Goal: Task Accomplishment & Management: Manage account settings

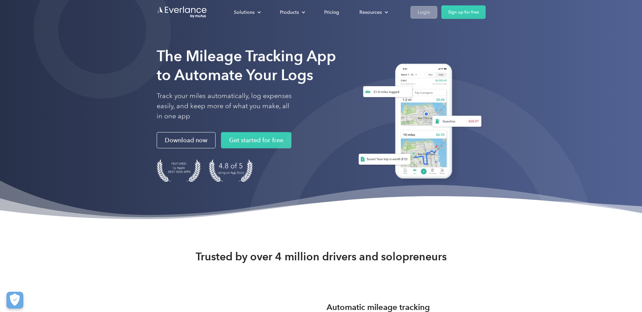
click at [426, 10] on div "Login" at bounding box center [423, 12] width 13 height 8
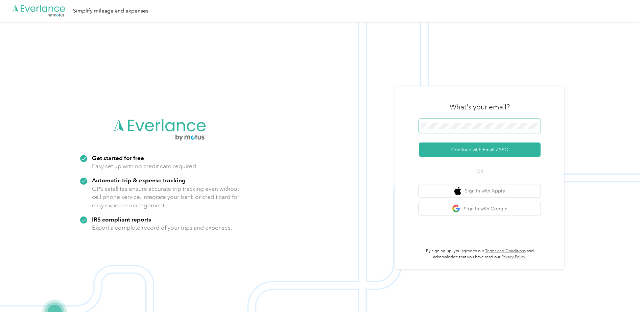
click at [452, 123] on span at bounding box center [480, 126] width 122 height 14
click at [469, 151] on button "Continue with Email / SSO" at bounding box center [480, 150] width 122 height 14
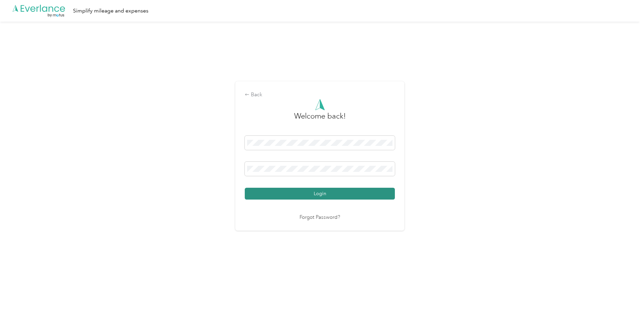
click at [329, 195] on button "Login" at bounding box center [320, 194] width 150 height 12
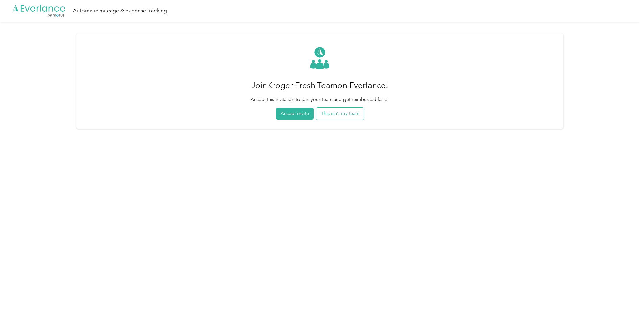
click at [352, 113] on button "This isn't my team" at bounding box center [340, 114] width 48 height 12
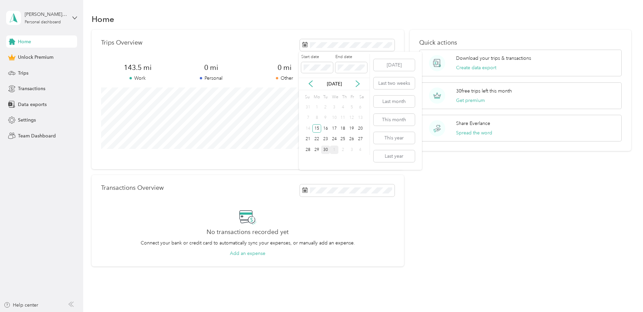
click at [325, 149] on div "30" at bounding box center [325, 150] width 9 height 8
